Goal: Information Seeking & Learning: Learn about a topic

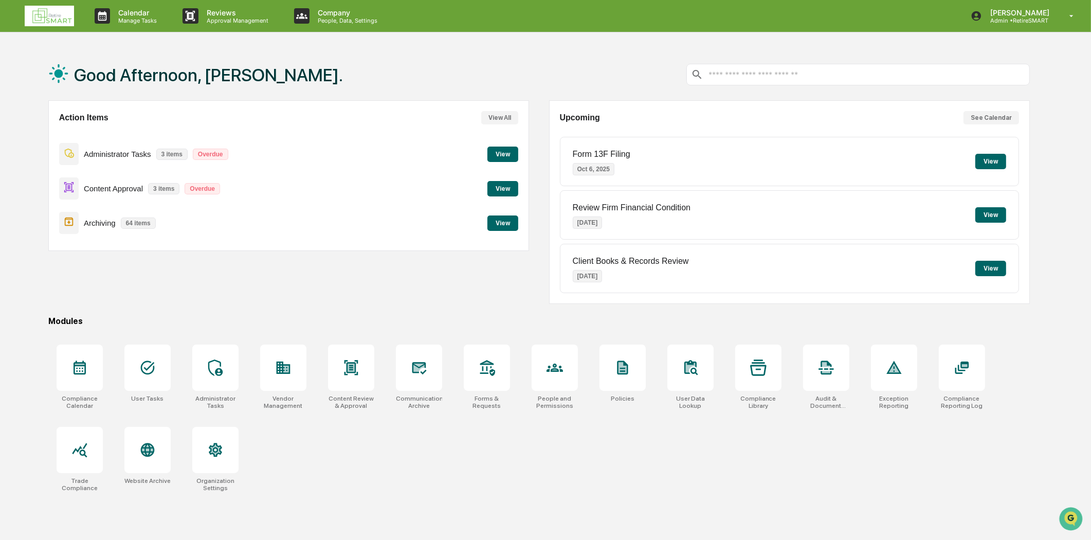
click at [509, 222] on button "View" at bounding box center [503, 222] width 31 height 15
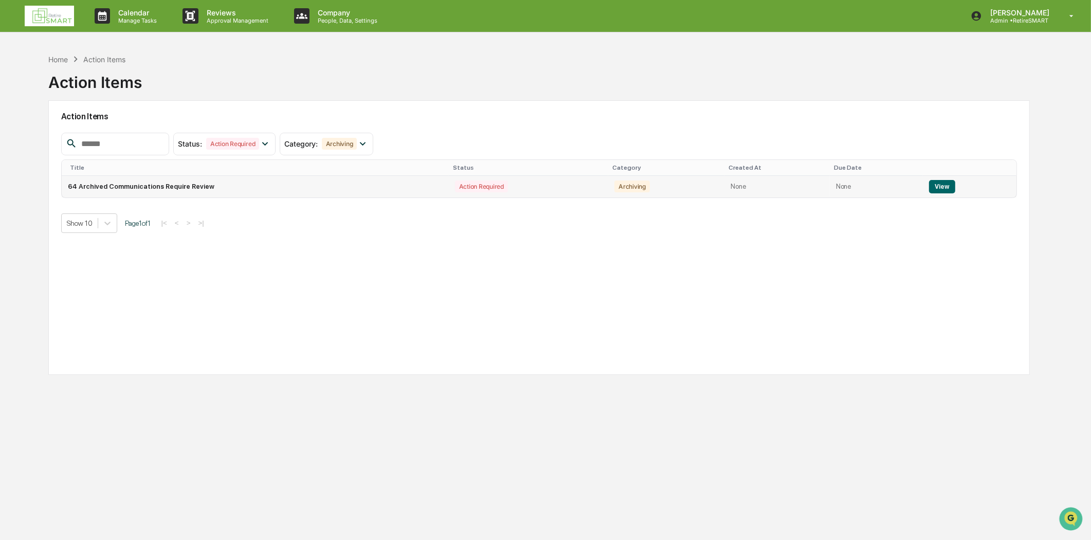
click at [935, 184] on button "View" at bounding box center [942, 186] width 26 height 13
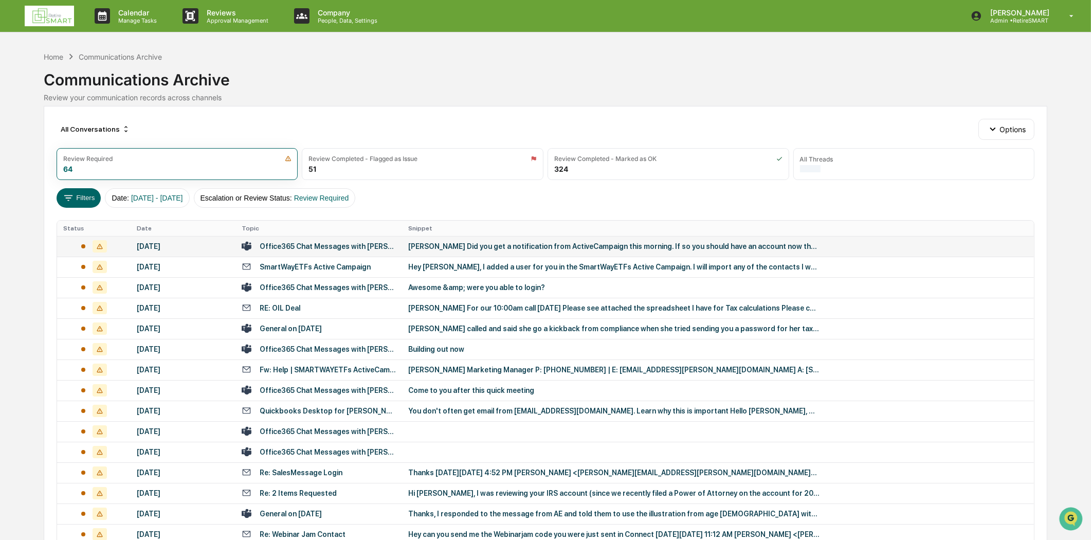
click at [307, 250] on div "Office365 Chat Messages with [PERSON_NAME], [PERSON_NAME] on [DATE]" at bounding box center [328, 246] width 136 height 8
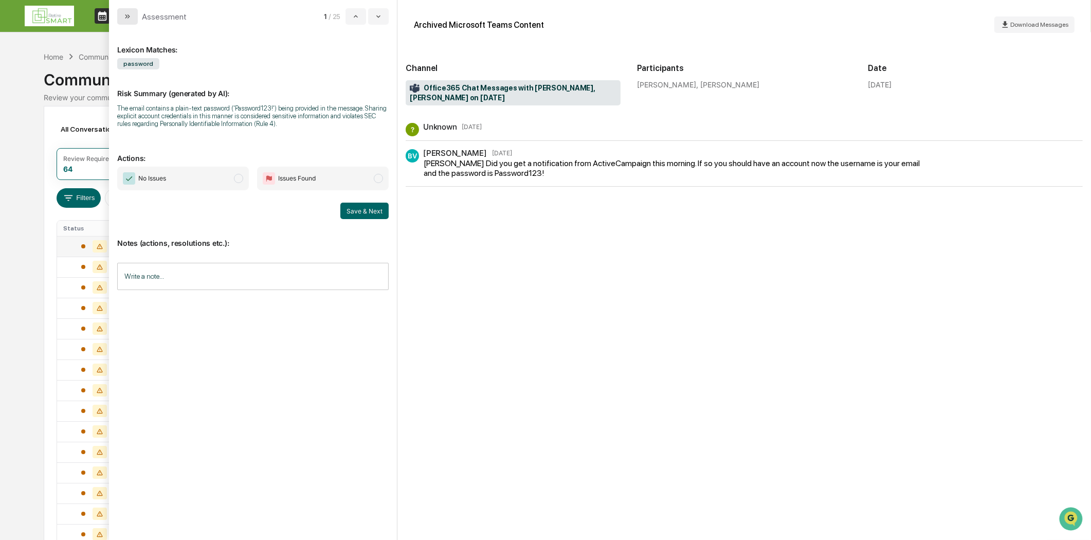
click at [127, 16] on icon "modal" at bounding box center [127, 16] width 8 height 8
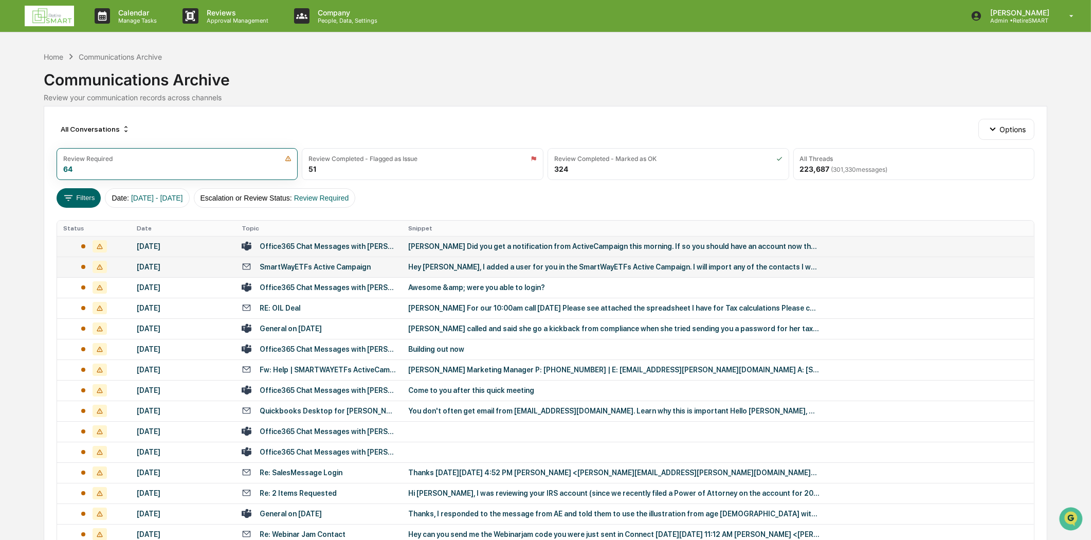
click at [321, 266] on div "SmartWayETFs Active Campaign" at bounding box center [315, 267] width 111 height 8
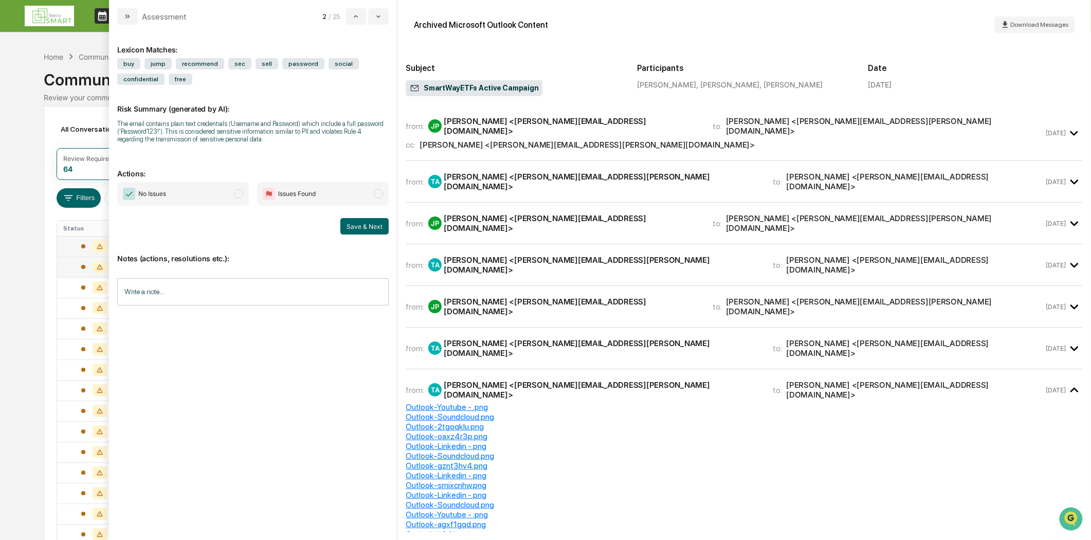
click at [575, 148] on div "from: JP [PERSON_NAME] <[PERSON_NAME][EMAIL_ADDRESS][DOMAIN_NAME]> to: [PERSON_…" at bounding box center [744, 137] width 677 height 47
click at [567, 182] on div "from: TA [PERSON_NAME] <[PERSON_NAME][EMAIL_ADDRESS][PERSON_NAME][DOMAIN_NAME]>…" at bounding box center [744, 181] width 677 height 25
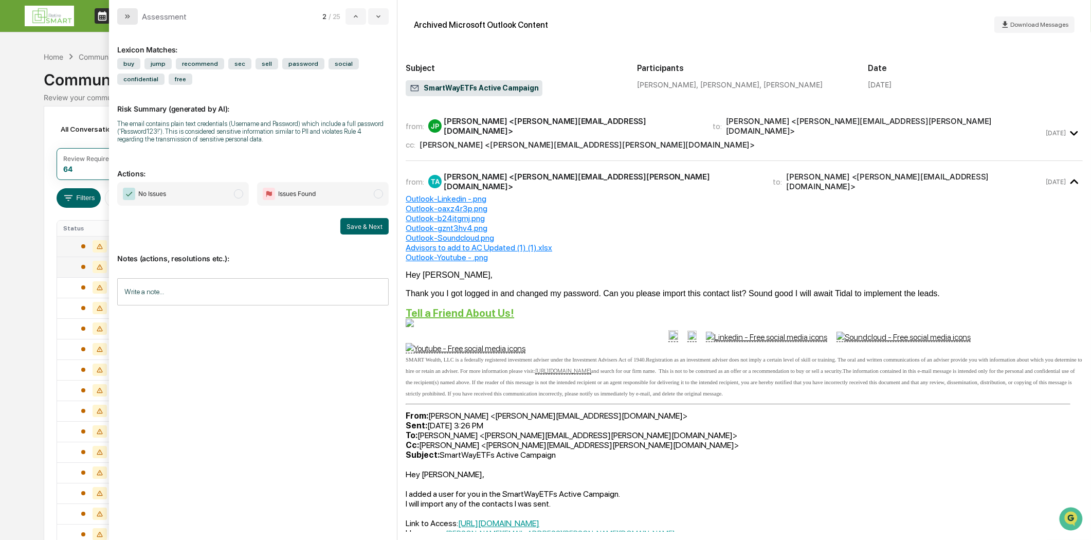
drag, startPoint x: 121, startPoint y: 19, endPoint x: 127, endPoint y: 17, distance: 5.9
click at [121, 19] on button "modal" at bounding box center [127, 16] width 21 height 16
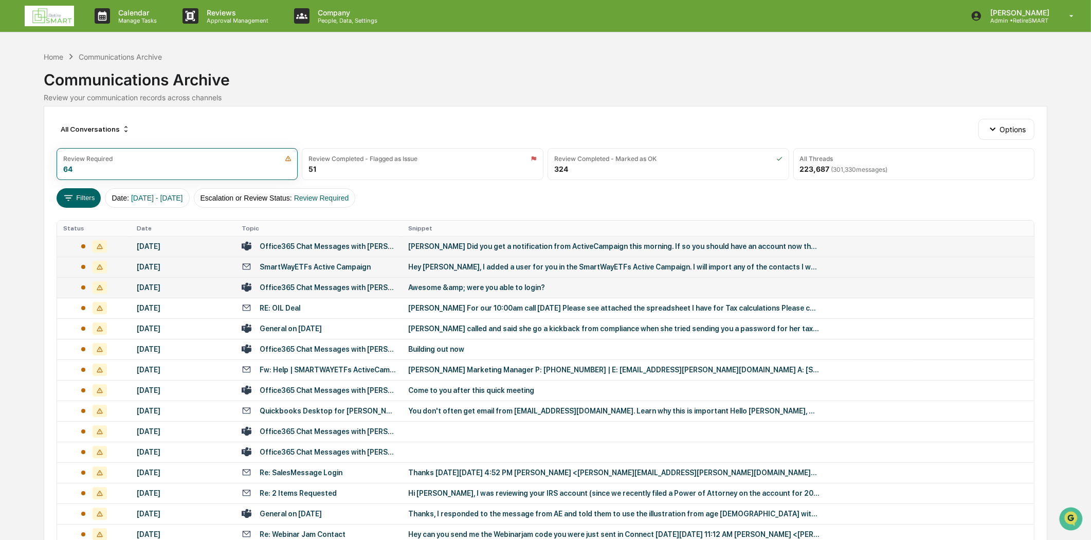
click at [348, 292] on td "Office365 Chat Messages with [PERSON_NAME], [PERSON_NAME] on [DATE]" at bounding box center [319, 287] width 167 height 21
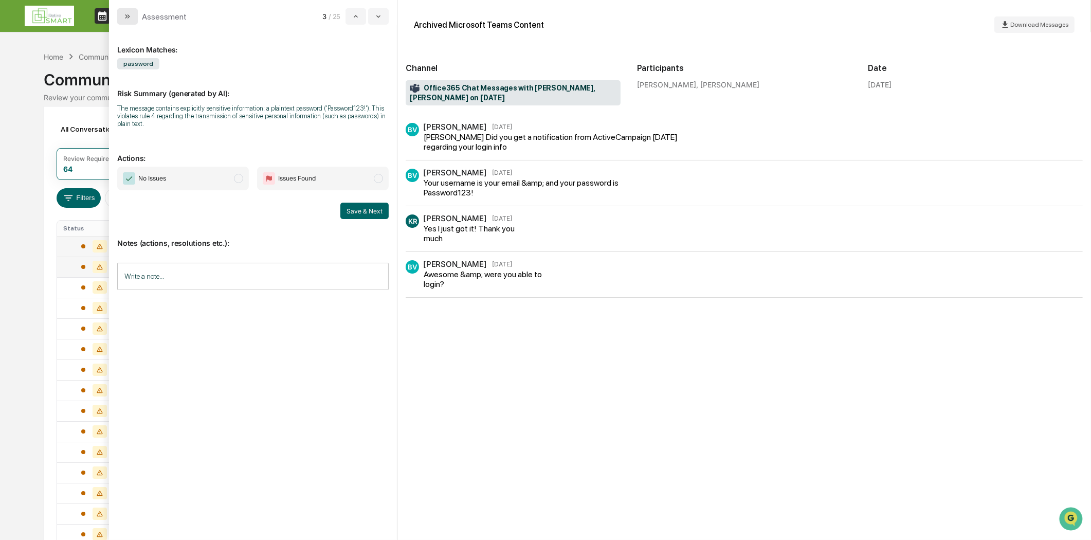
click at [132, 16] on button "modal" at bounding box center [127, 16] width 21 height 16
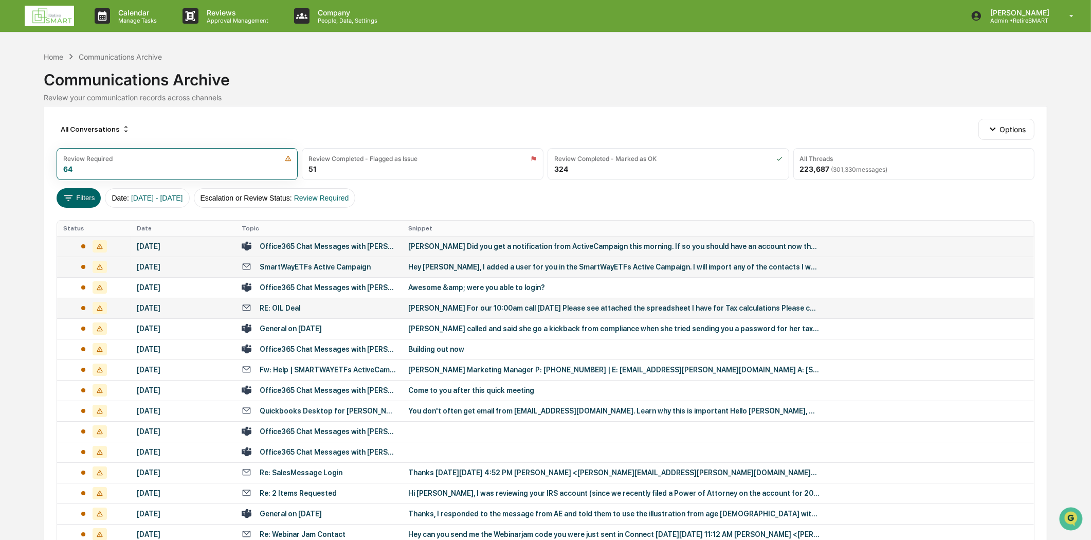
click at [322, 304] on div "RE: OIL Deal" at bounding box center [319, 308] width 154 height 10
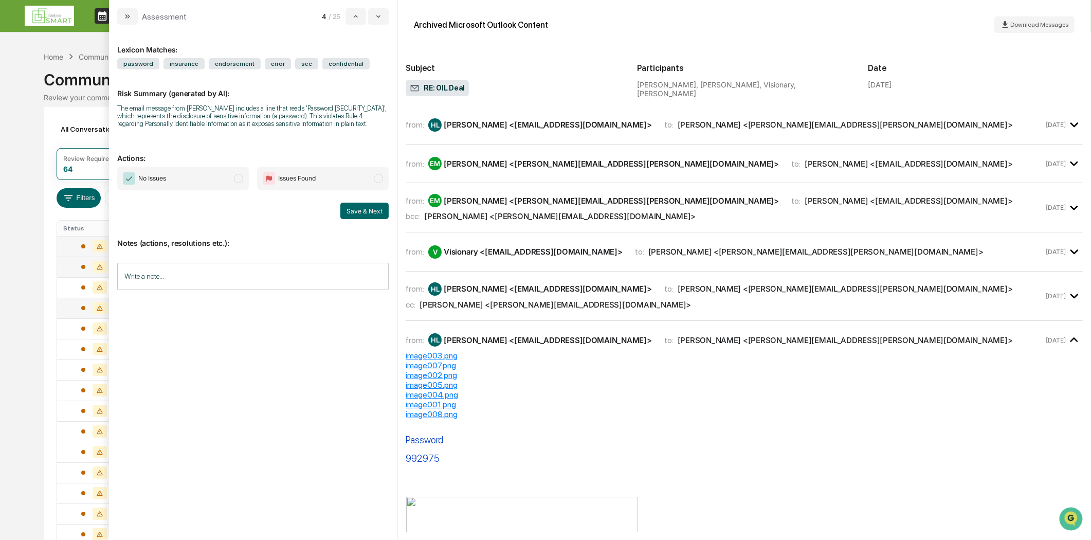
click at [521, 131] on div "from: HL [PERSON_NAME] <[EMAIL_ADDRESS][DOMAIN_NAME]> to: [PERSON_NAME] <[PERSO…" at bounding box center [744, 125] width 677 height 22
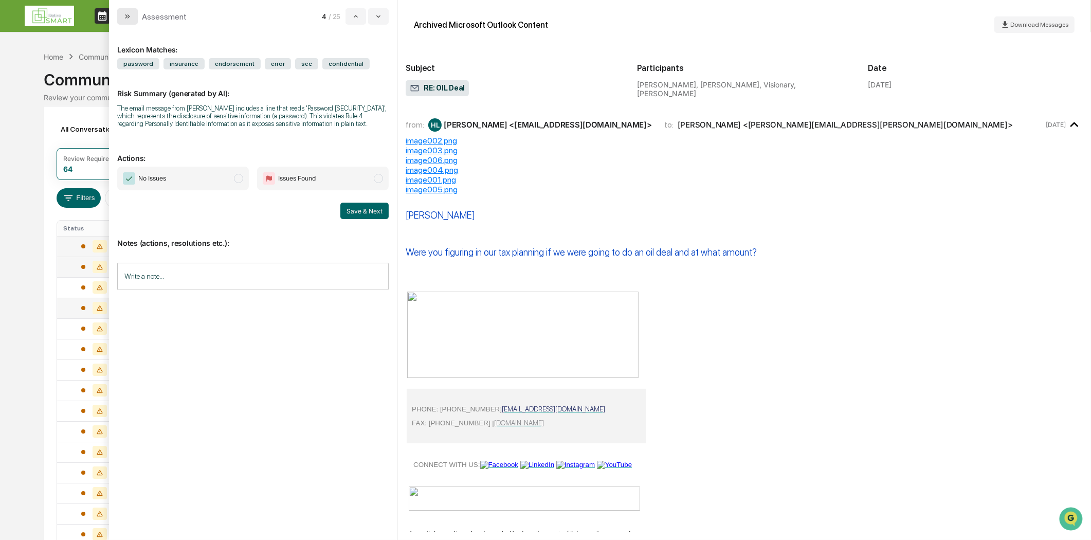
click at [121, 21] on button "modal" at bounding box center [127, 16] width 21 height 16
